Goal: Obtain resource: Download file/media

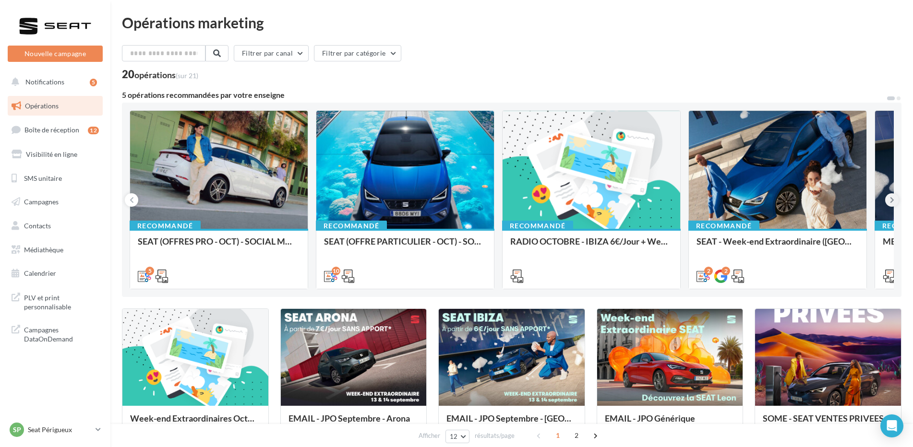
click at [893, 201] on icon at bounding box center [892, 200] width 4 height 10
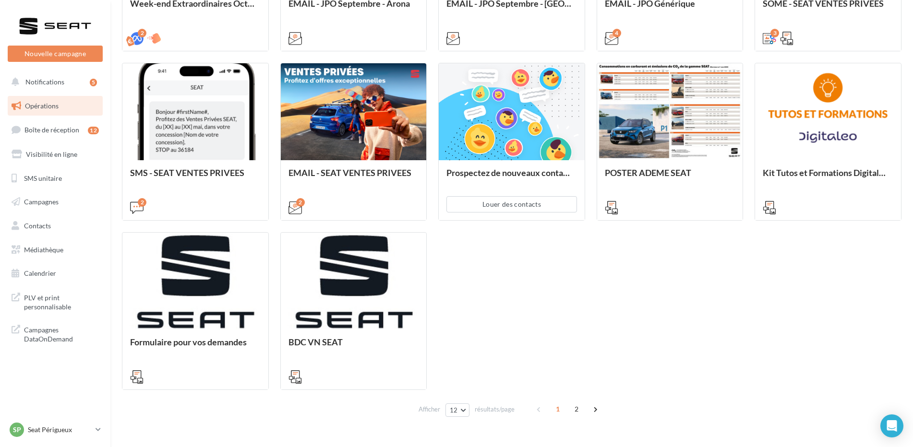
scroll to position [432, 0]
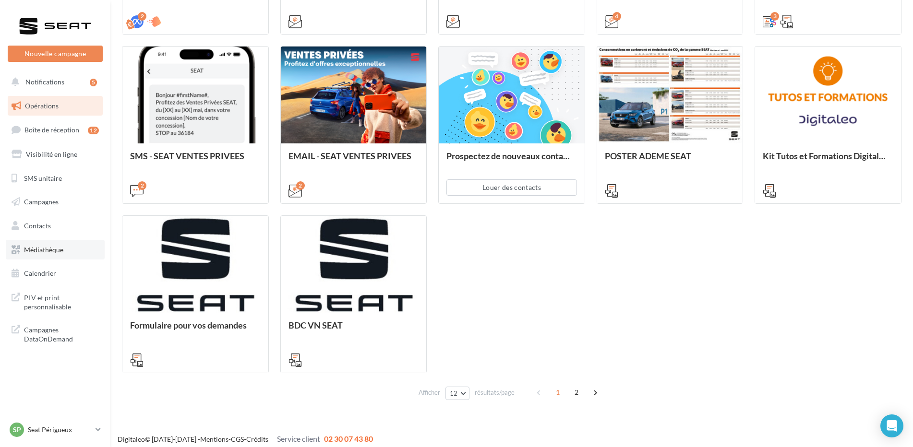
click at [50, 253] on span "Médiathèque" at bounding box center [43, 250] width 39 height 8
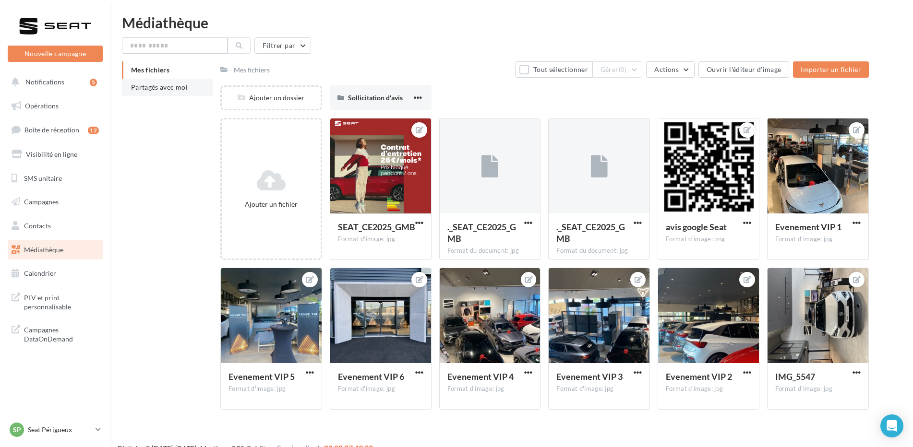
click at [163, 90] on span "Partagés avec moi" at bounding box center [159, 87] width 57 height 8
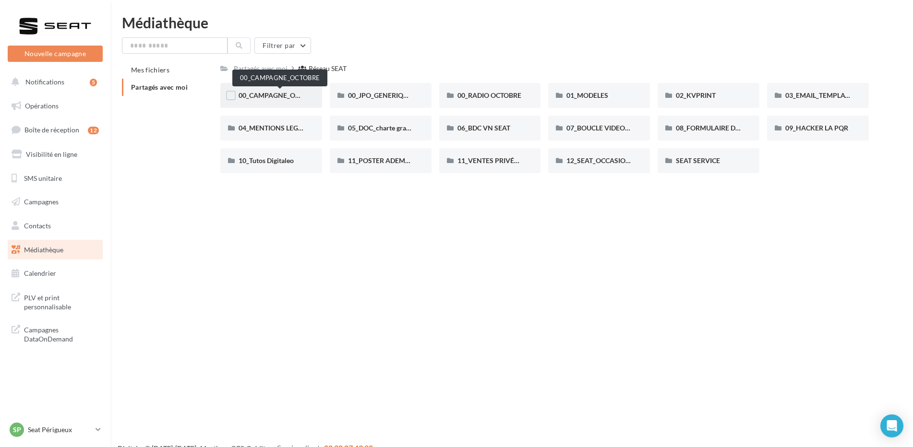
click at [295, 97] on span "00_CAMPAGNE_OCTOBRE" at bounding box center [280, 95] width 82 height 8
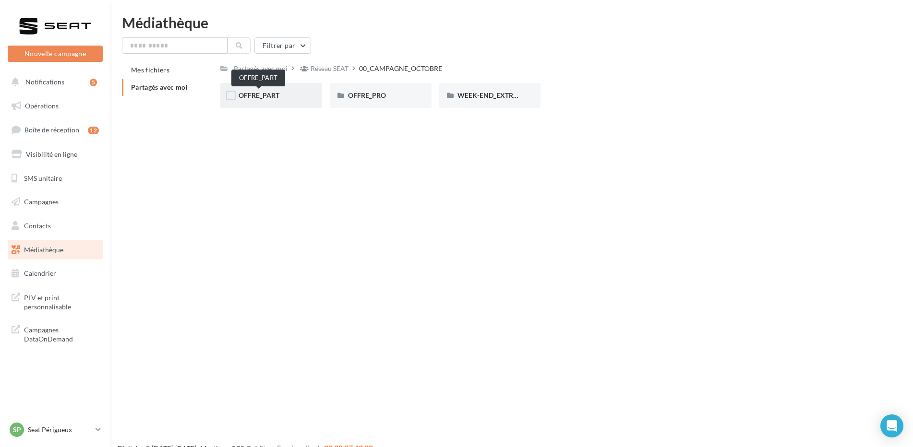
click at [265, 97] on span "OFFRE_PART" at bounding box center [259, 95] width 41 height 8
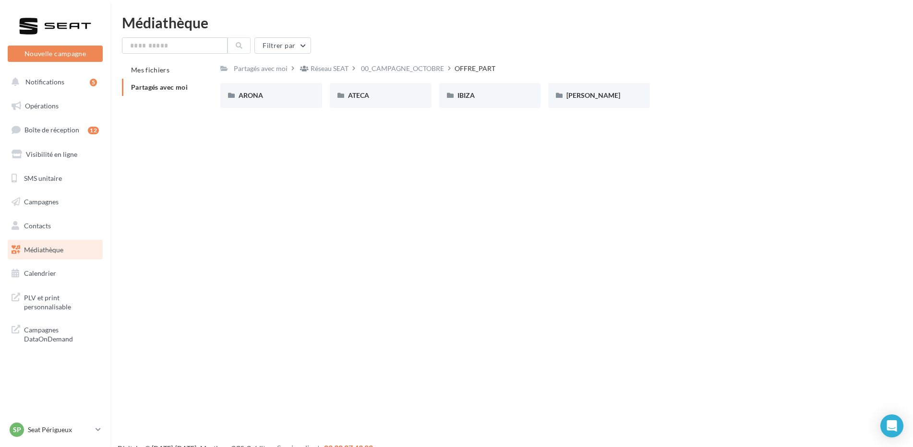
click at [265, 97] on div "ARONA" at bounding box center [271, 96] width 65 height 10
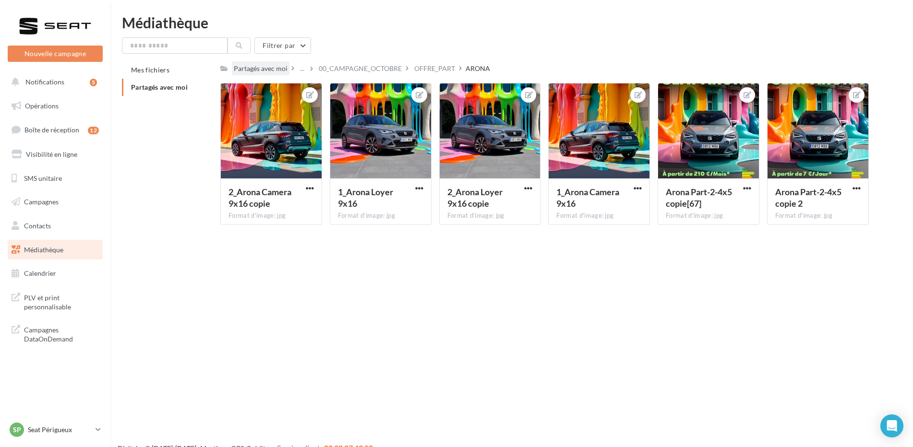
click at [260, 67] on div "Partagés avec moi" at bounding box center [261, 69] width 54 height 10
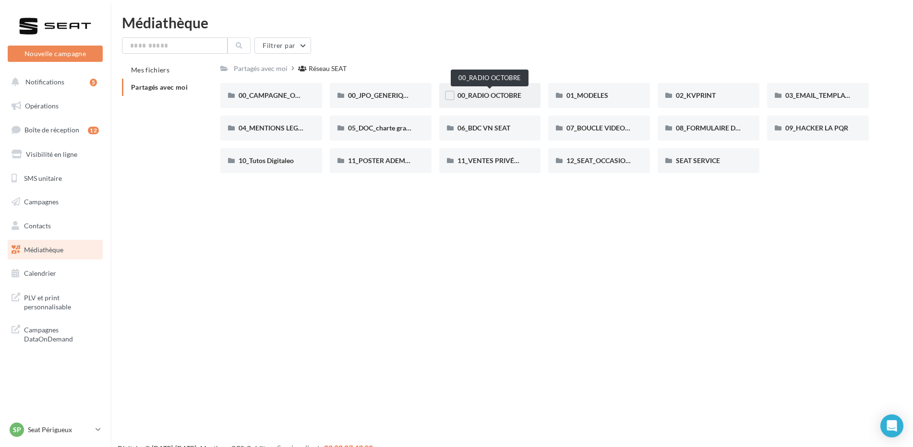
click at [481, 96] on span "00_RADIO OCTOBRE" at bounding box center [490, 95] width 64 height 8
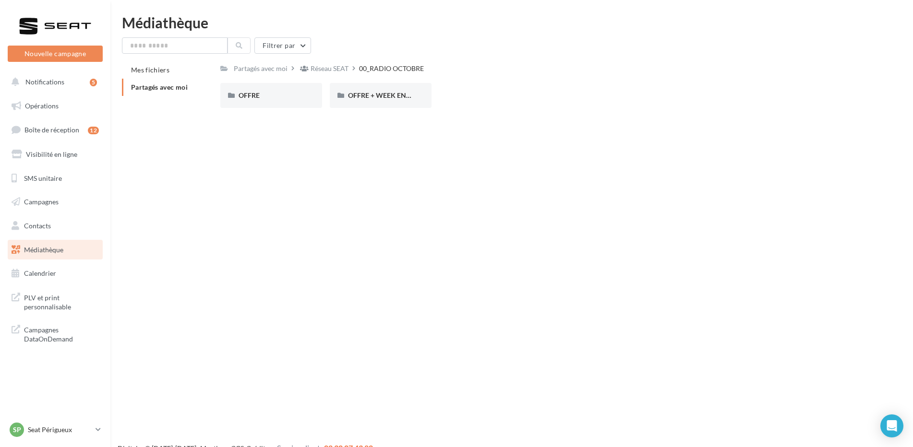
click at [163, 87] on span "Partagés avec moi" at bounding box center [159, 87] width 57 height 8
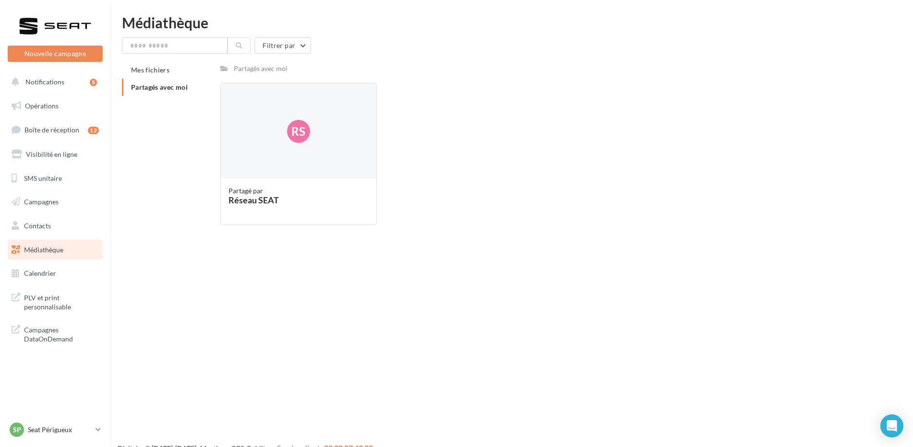
click at [163, 87] on span "Partagés avec moi" at bounding box center [159, 87] width 57 height 8
click at [253, 68] on div "Partagés avec moi" at bounding box center [261, 69] width 54 height 10
click at [157, 71] on span "Mes fichiers" at bounding box center [150, 70] width 38 height 8
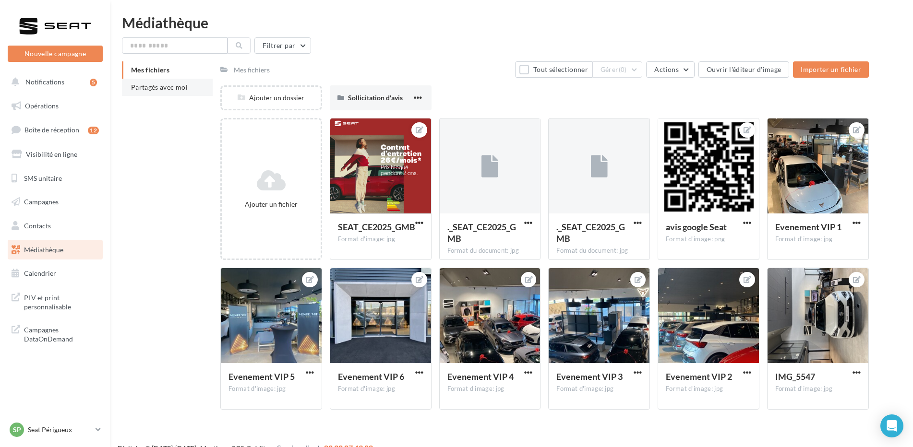
click at [156, 89] on span "Partagés avec moi" at bounding box center [159, 87] width 57 height 8
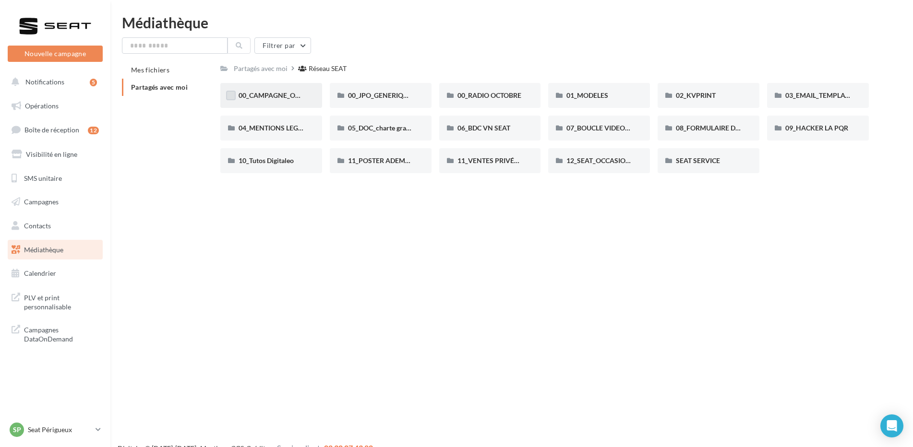
click at [228, 98] on label at bounding box center [231, 96] width 10 height 10
click at [282, 96] on span "00_CAMPAGNE_OCTOBRE" at bounding box center [280, 95] width 82 height 8
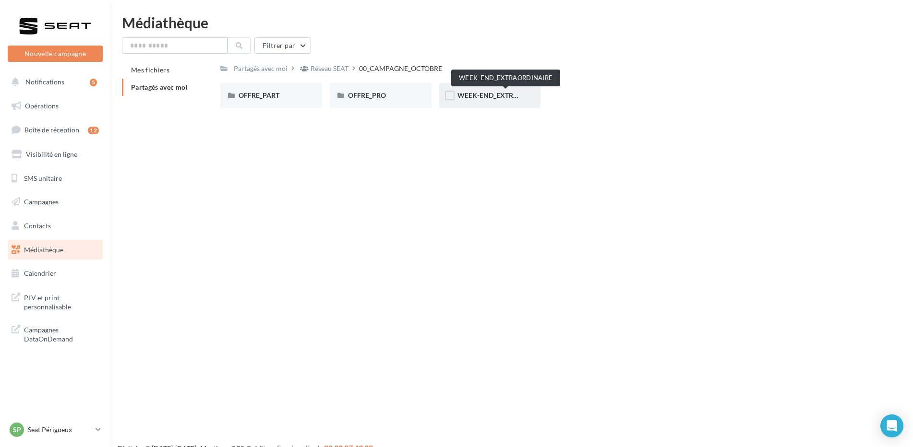
click at [502, 98] on span "WEEK-END_EXTRAORDINAIRE" at bounding box center [506, 95] width 97 height 8
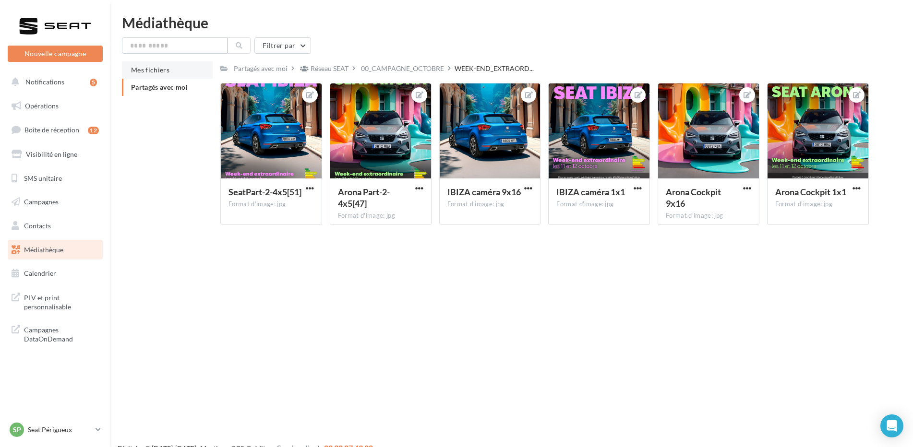
click at [158, 71] on span "Mes fichiers" at bounding box center [150, 70] width 38 height 8
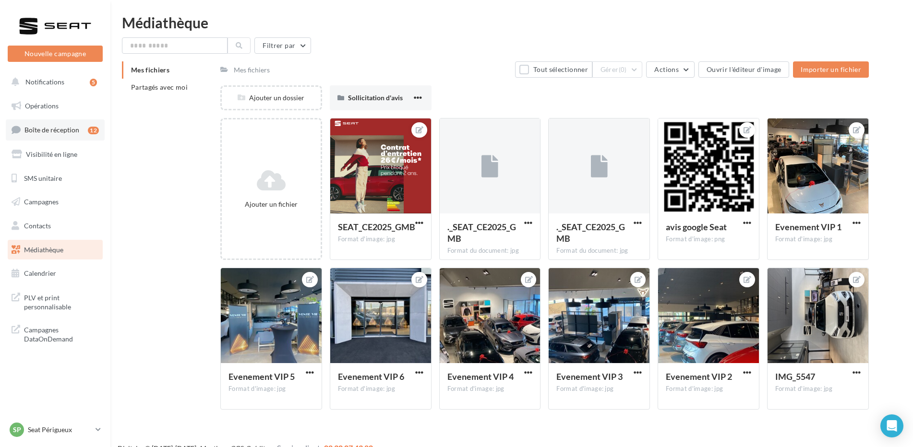
click at [57, 131] on span "Boîte de réception" at bounding box center [51, 130] width 55 height 8
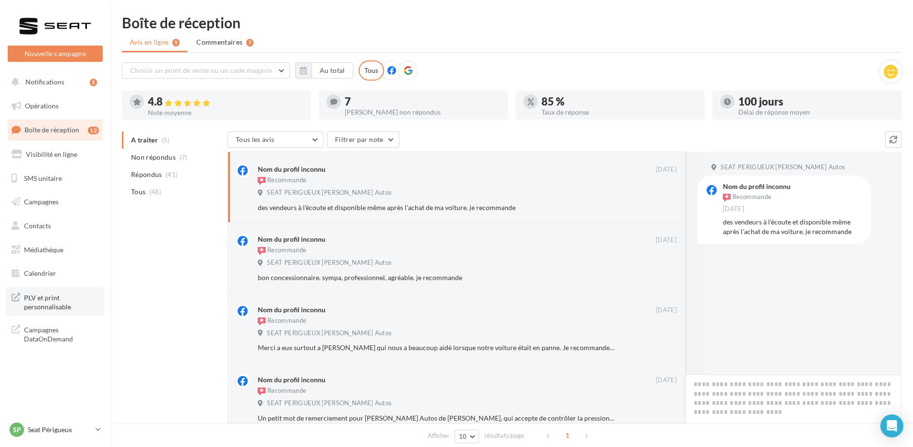
click at [41, 302] on span "PLV et print personnalisable" at bounding box center [61, 301] width 75 height 21
click at [49, 330] on span "Campagnes DataOnDemand" at bounding box center [61, 334] width 75 height 21
click at [37, 201] on span "Campagnes" at bounding box center [41, 202] width 35 height 8
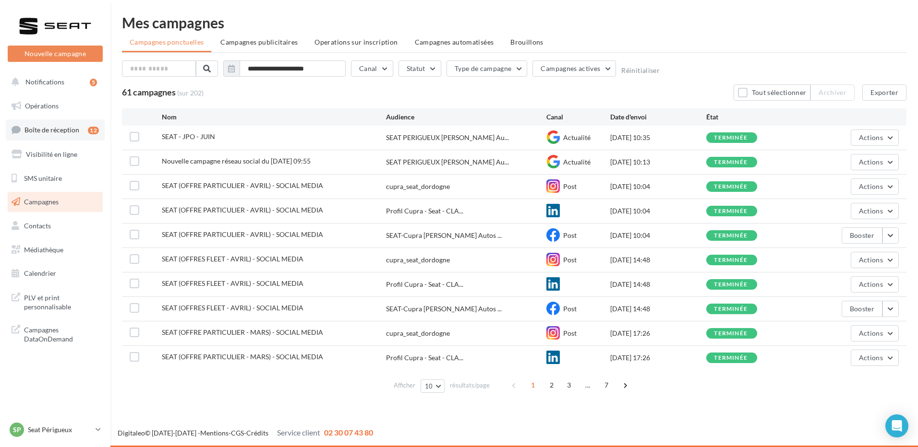
click at [40, 128] on span "Boîte de réception" at bounding box center [51, 130] width 55 height 8
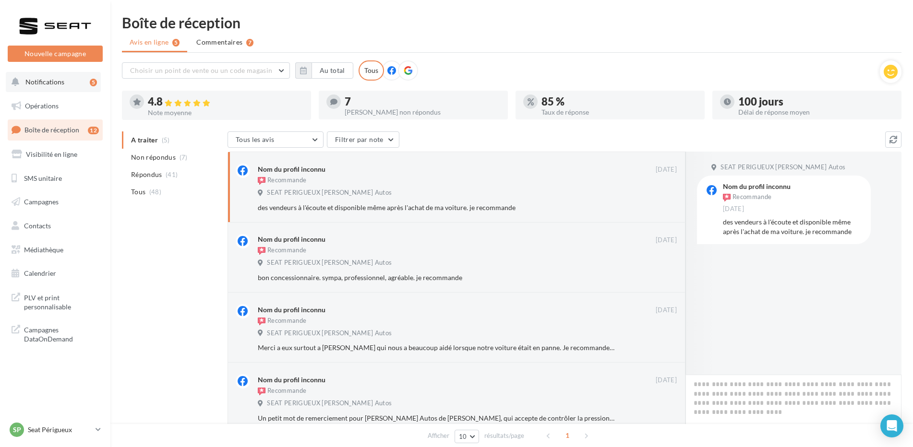
click at [61, 83] on span "Notifications" at bounding box center [44, 82] width 39 height 8
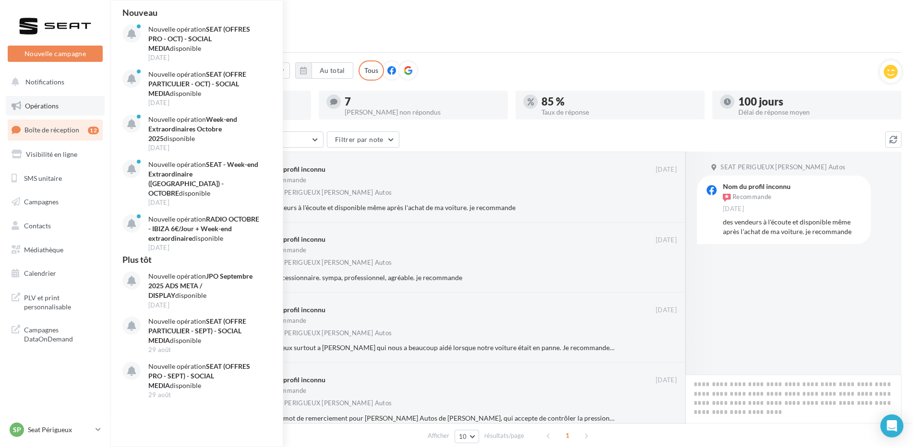
click at [43, 103] on span "Opérations" at bounding box center [42, 106] width 34 height 8
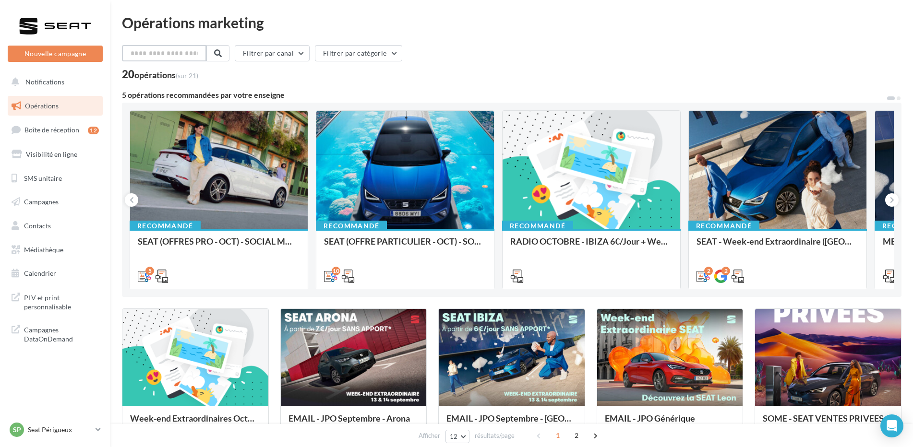
click at [164, 53] on input "text" at bounding box center [164, 53] width 84 height 16
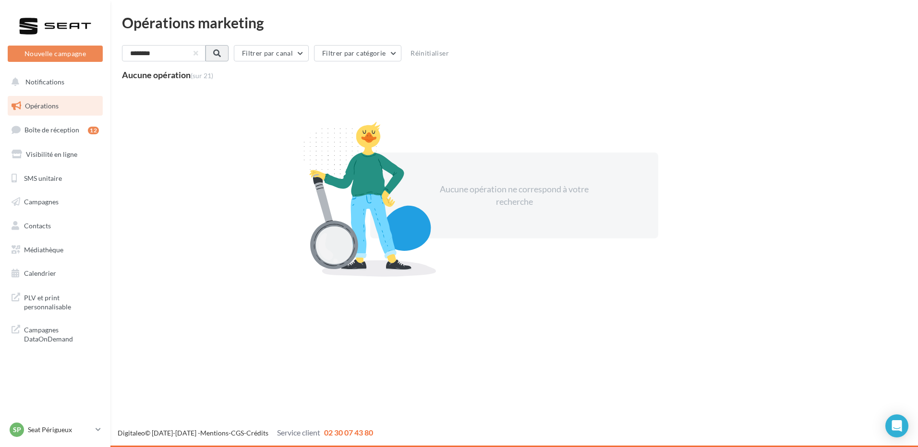
click at [221, 54] on span at bounding box center [217, 53] width 8 height 8
drag, startPoint x: 167, startPoint y: 54, endPoint x: 125, endPoint y: 56, distance: 41.8
click at [125, 55] on input "********" at bounding box center [164, 53] width 84 height 16
click at [142, 56] on input "********" at bounding box center [164, 53] width 84 height 16
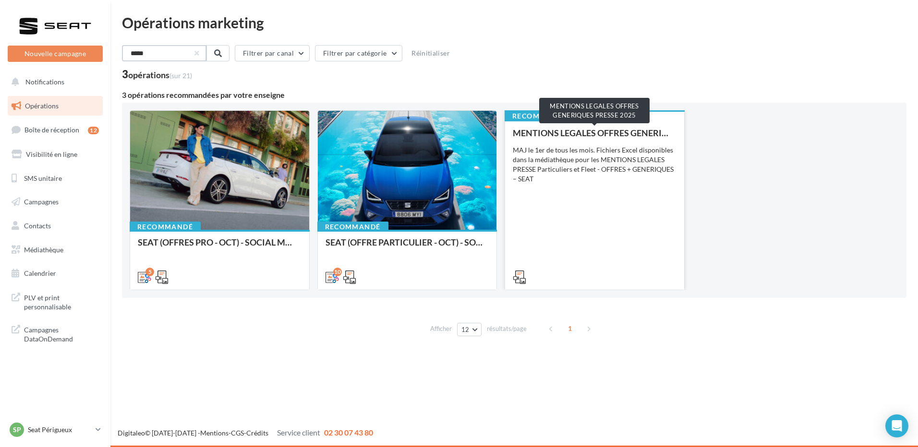
type input "*****"
click at [571, 130] on div "MENTIONS LEGALES OFFRES GENERIQUES PRESSE 2025" at bounding box center [595, 133] width 164 height 10
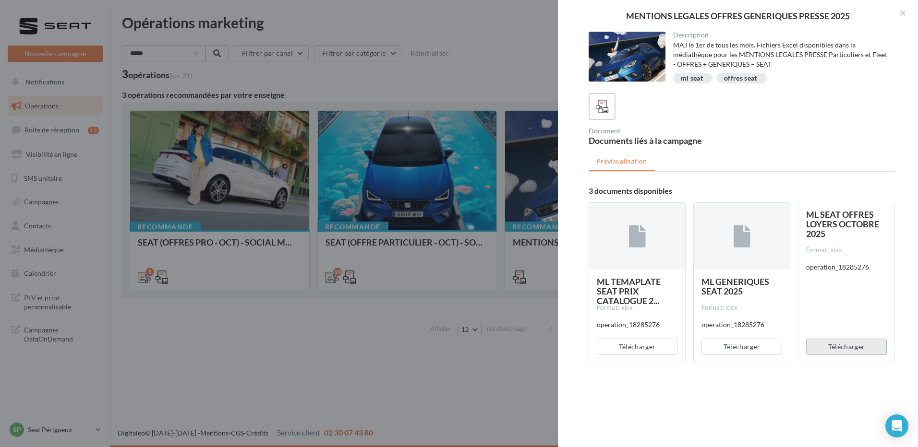
click at [851, 347] on button "Télécharger" at bounding box center [846, 347] width 81 height 16
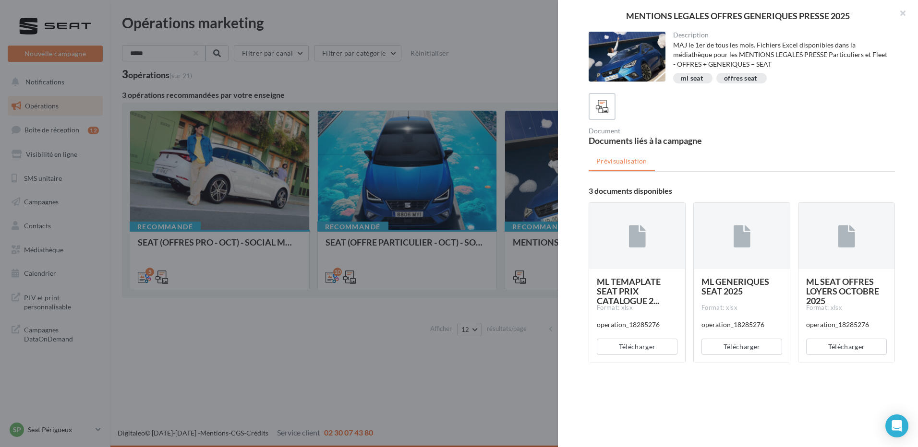
click at [798, 115] on div at bounding box center [742, 106] width 306 height 27
click at [199, 348] on div "MENTIONS LEGALES OFFRES GENERIQUES PRESSE 2025 Description MAJ le 1er de tous l…" at bounding box center [514, 348] width 784 height 0
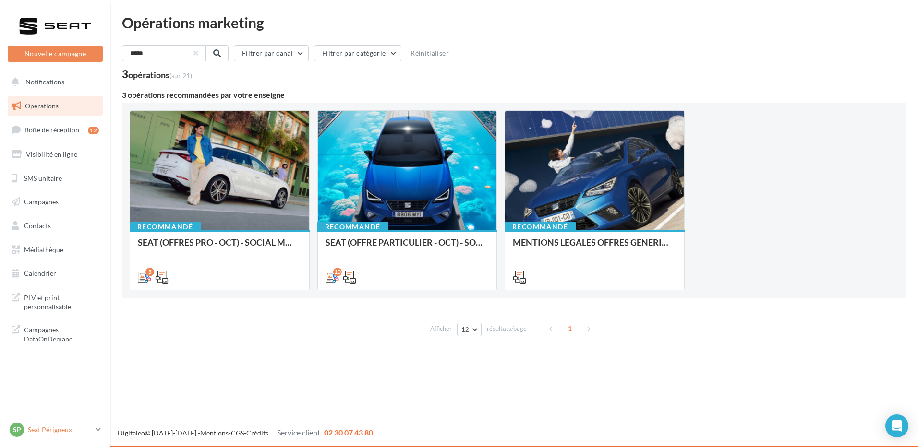
click at [102, 430] on link "SP Seat Périgueux SEAT-PERIGUEUX" at bounding box center [55, 430] width 95 height 18
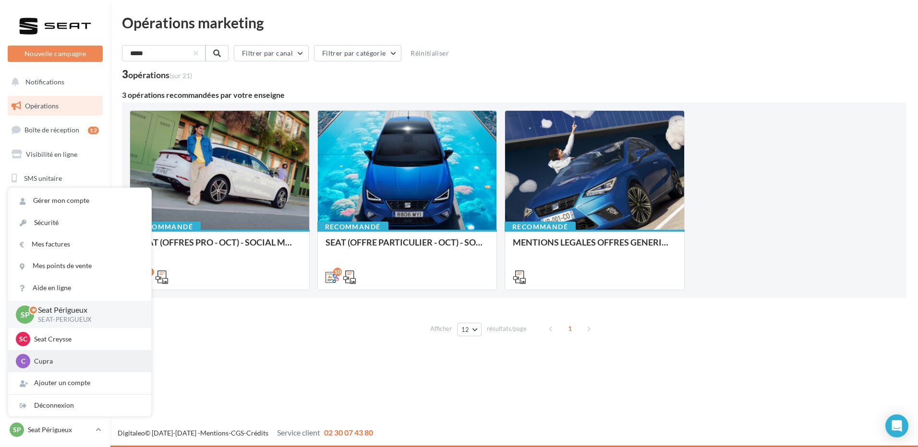
click at [56, 361] on p "Cupra" at bounding box center [87, 362] width 106 height 10
